Goal: Obtain resource: Obtain resource

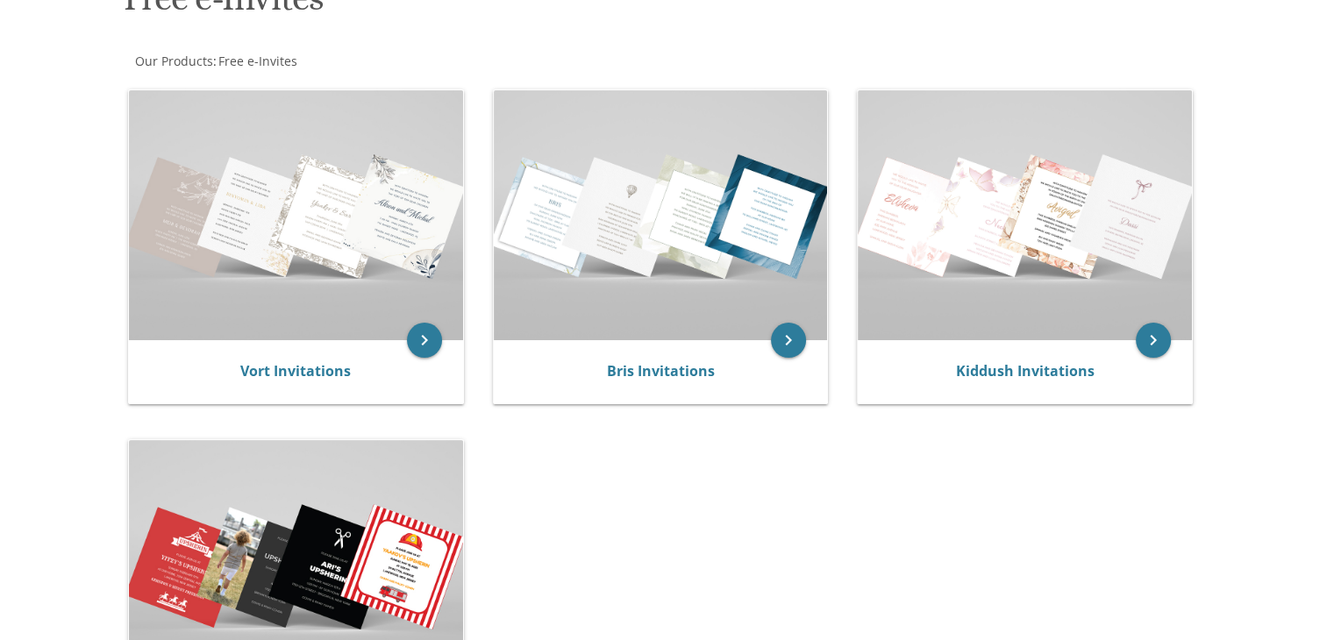
scroll to position [316, 0]
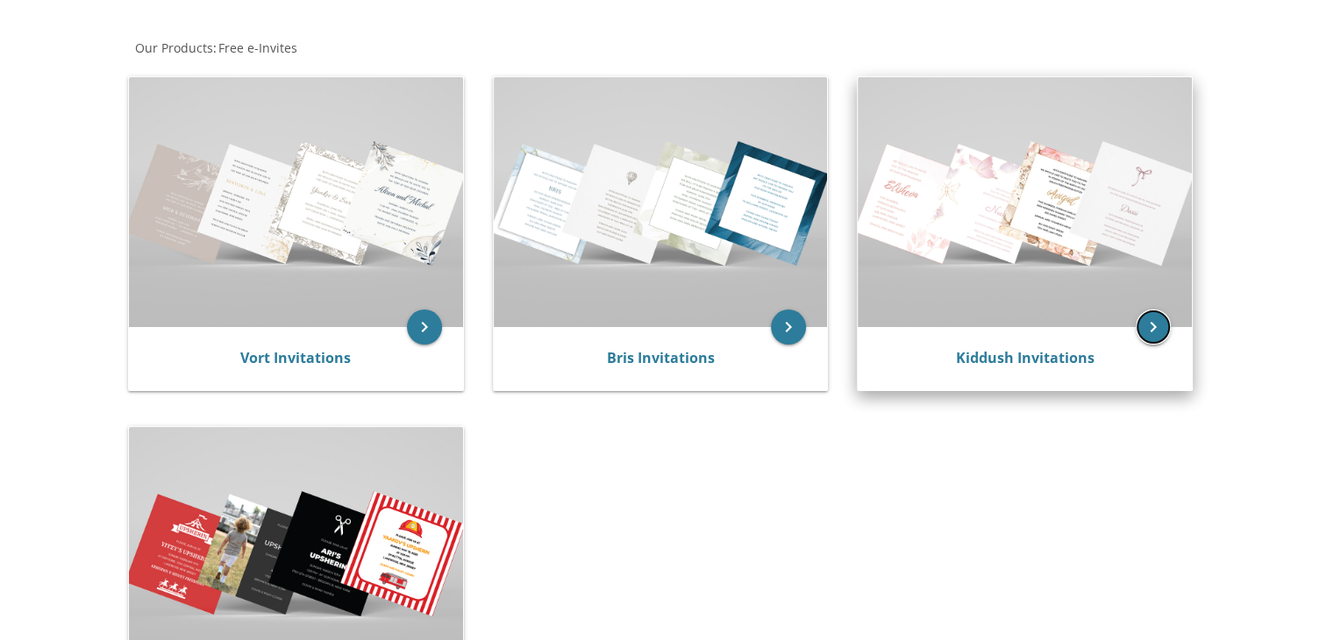
click at [1150, 338] on icon "keyboard_arrow_right" at bounding box center [1152, 327] width 35 height 35
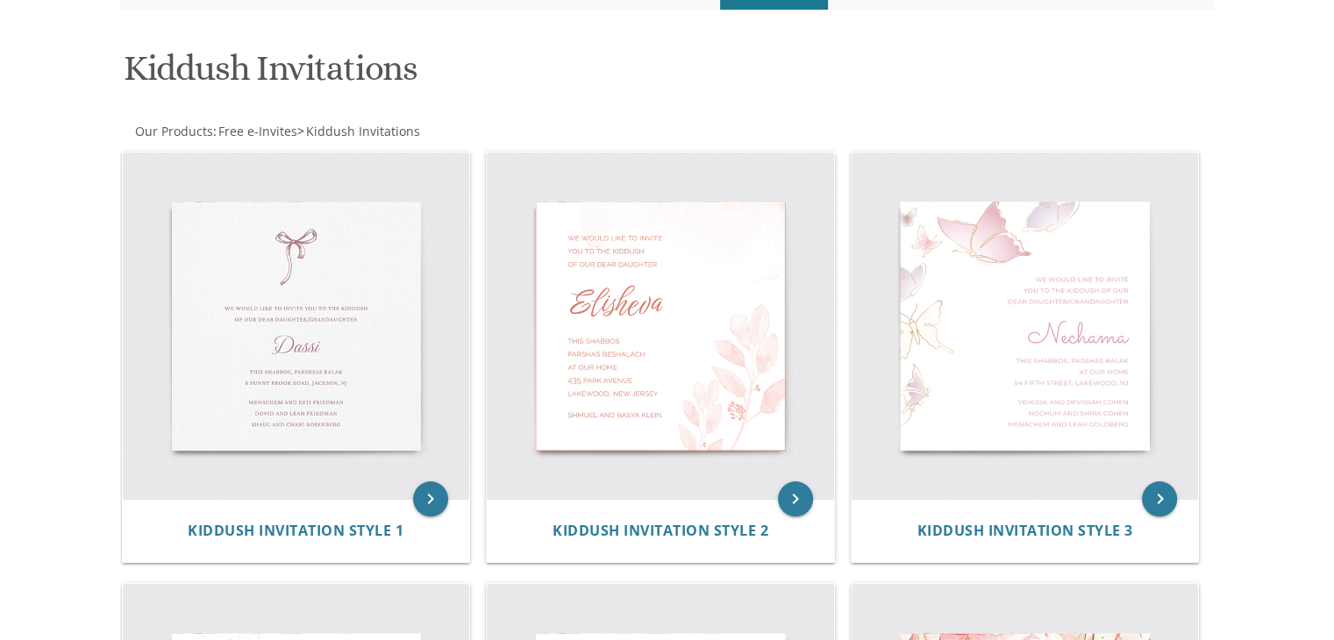
scroll to position [223, 0]
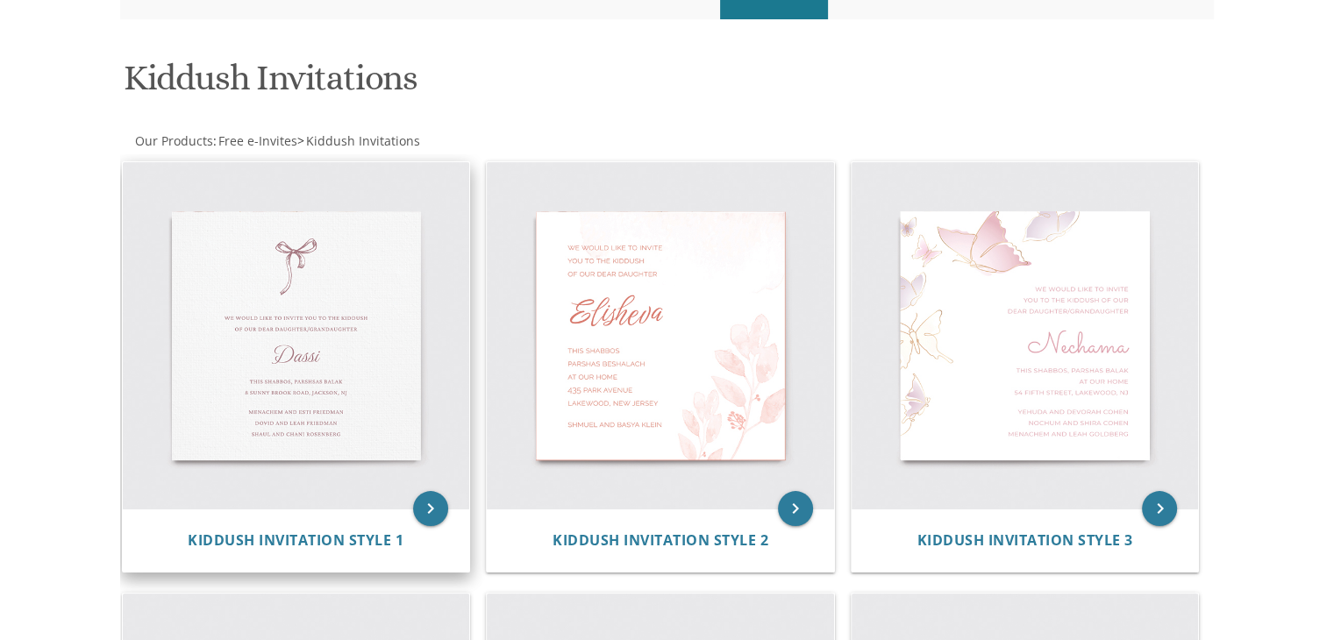
click at [338, 357] on img at bounding box center [296, 335] width 347 height 347
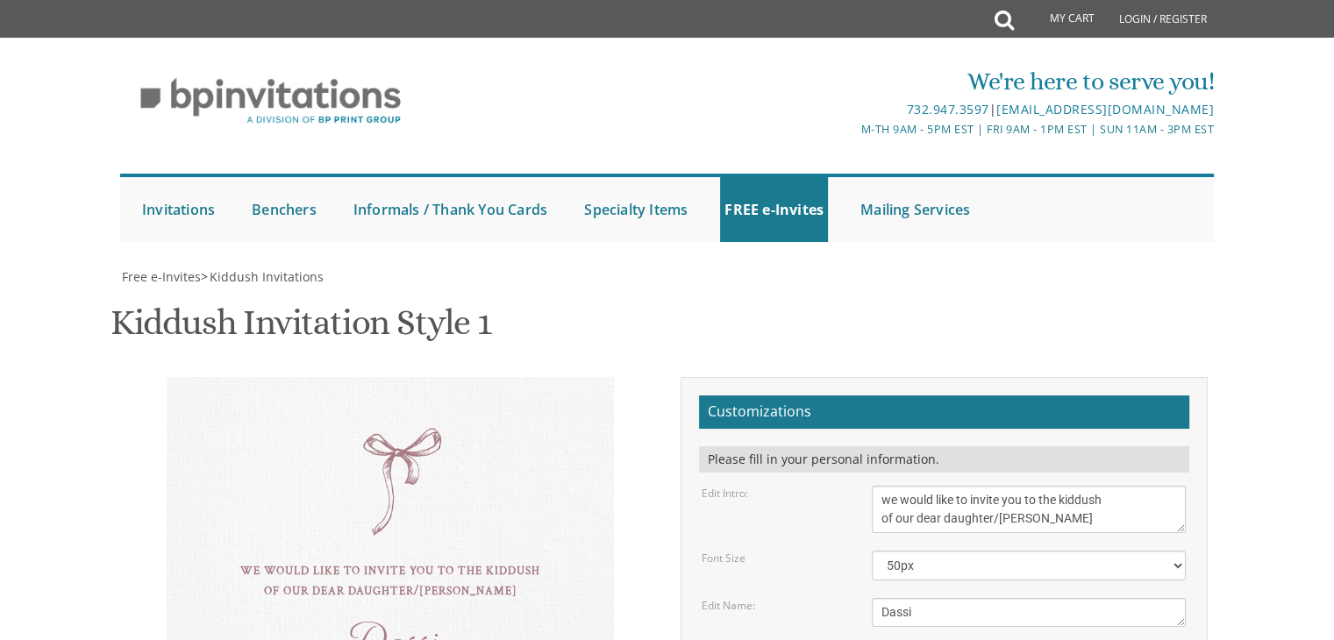
scroll to position [356, 0]
drag, startPoint x: 922, startPoint y: 260, endPoint x: 848, endPoint y: 257, distance: 74.6
click at [848, 598] on div "Edit Name: Dassi" at bounding box center [943, 612] width 510 height 29
drag, startPoint x: 914, startPoint y: 257, endPoint x: 852, endPoint y: 264, distance: 61.8
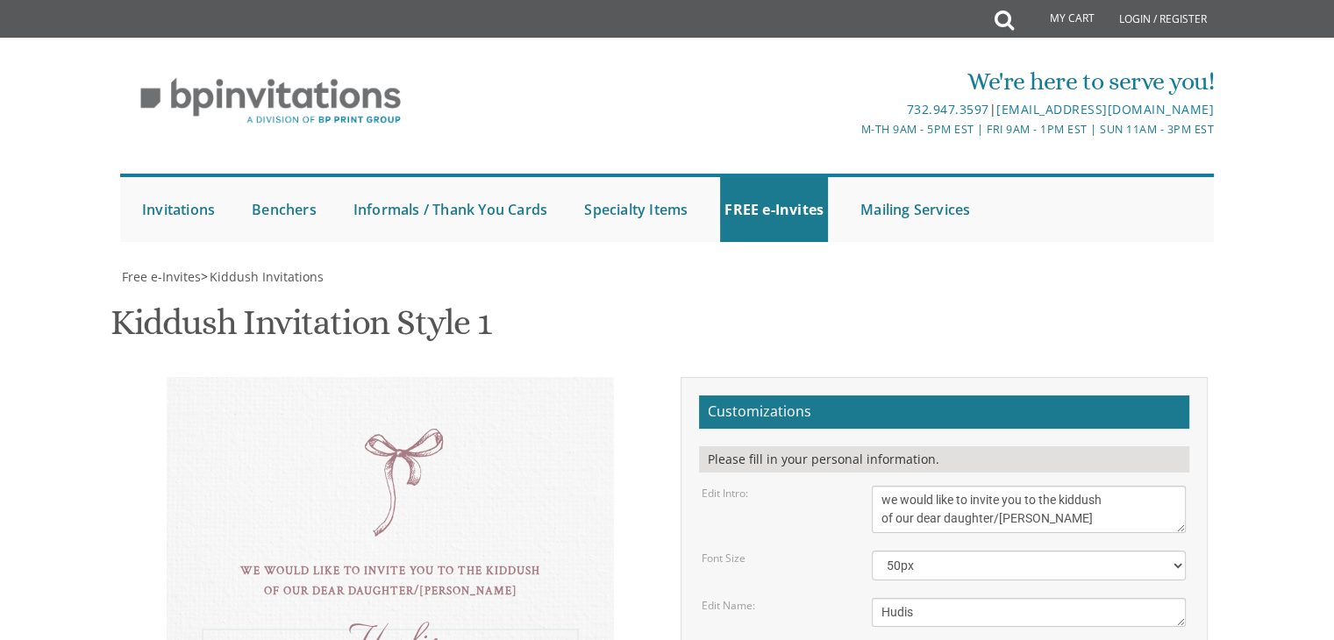
click at [852, 598] on div "Edit Name: Dassi" at bounding box center [943, 612] width 510 height 29
type textarea "[PERSON_NAME]"
click at [844, 598] on div "Edit Name: Dassi" at bounding box center [943, 612] width 510 height 29
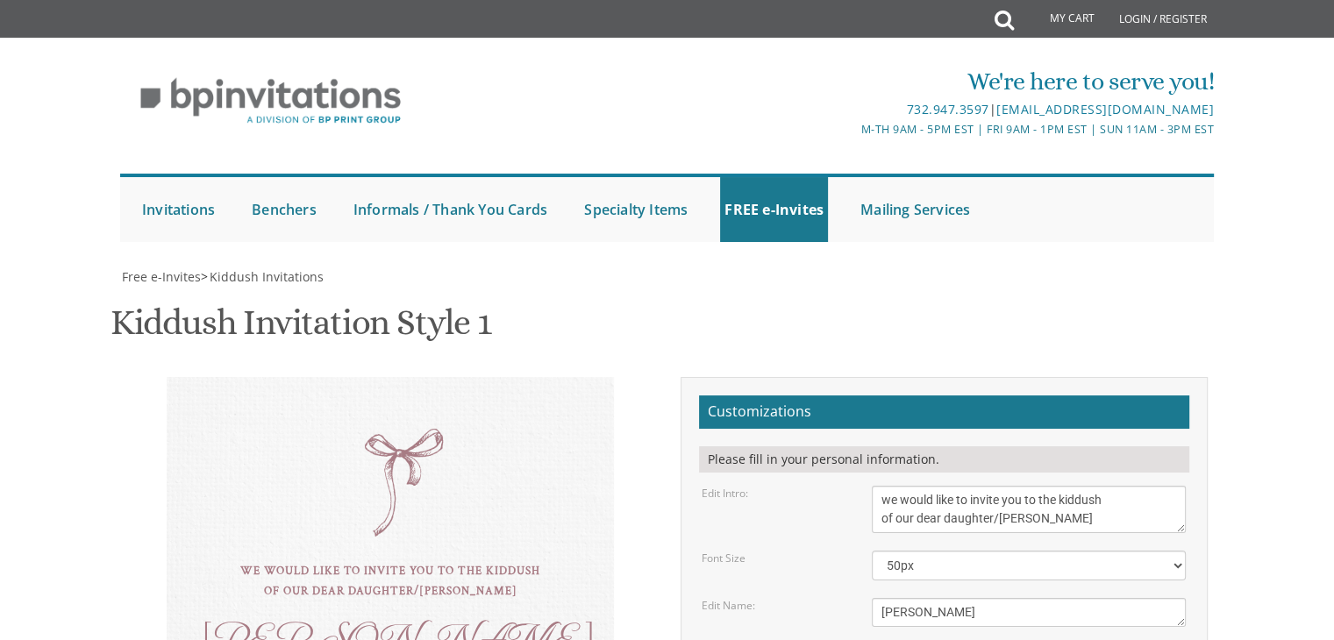
type textarea "this shabbos, parshsas shoftim [STREET_ADDRESS]"
drag, startPoint x: 1010, startPoint y: 364, endPoint x: 810, endPoint y: 360, distance: 199.9
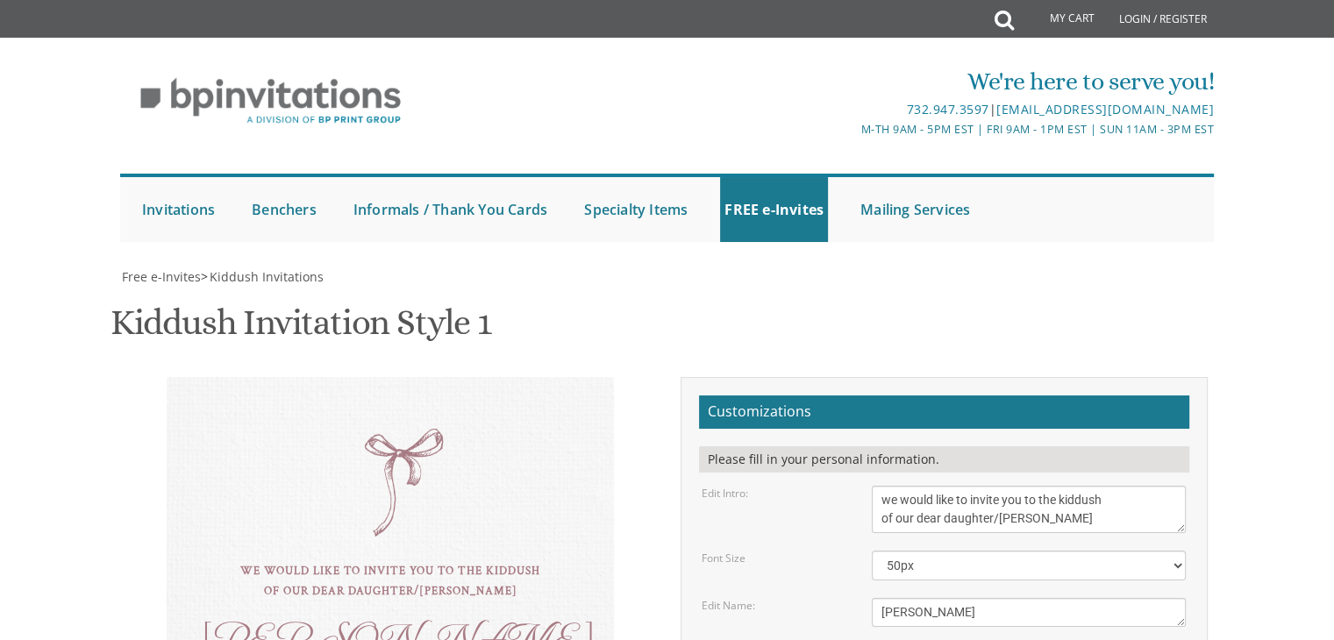
drag, startPoint x: 1045, startPoint y: 389, endPoint x: 882, endPoint y: 388, distance: 163.1
drag, startPoint x: 1023, startPoint y: 403, endPoint x: 881, endPoint y: 412, distance: 142.3
type textarea "[PERSON_NAME] and [PERSON_NAME] [PERSON_NAME] and esti [PERSON_NAME] and [PERSO…"
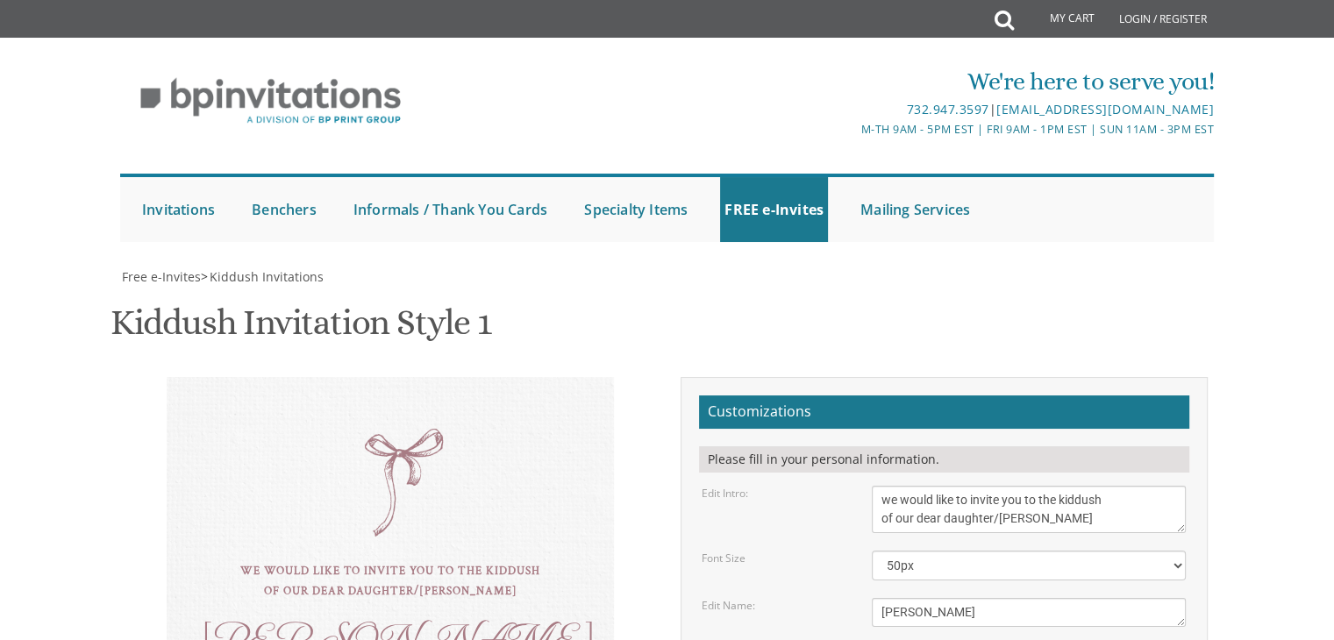
type input "[EMAIL_ADDRESS][DOMAIN_NAME]"
